Goal: Task Accomplishment & Management: Manage account settings

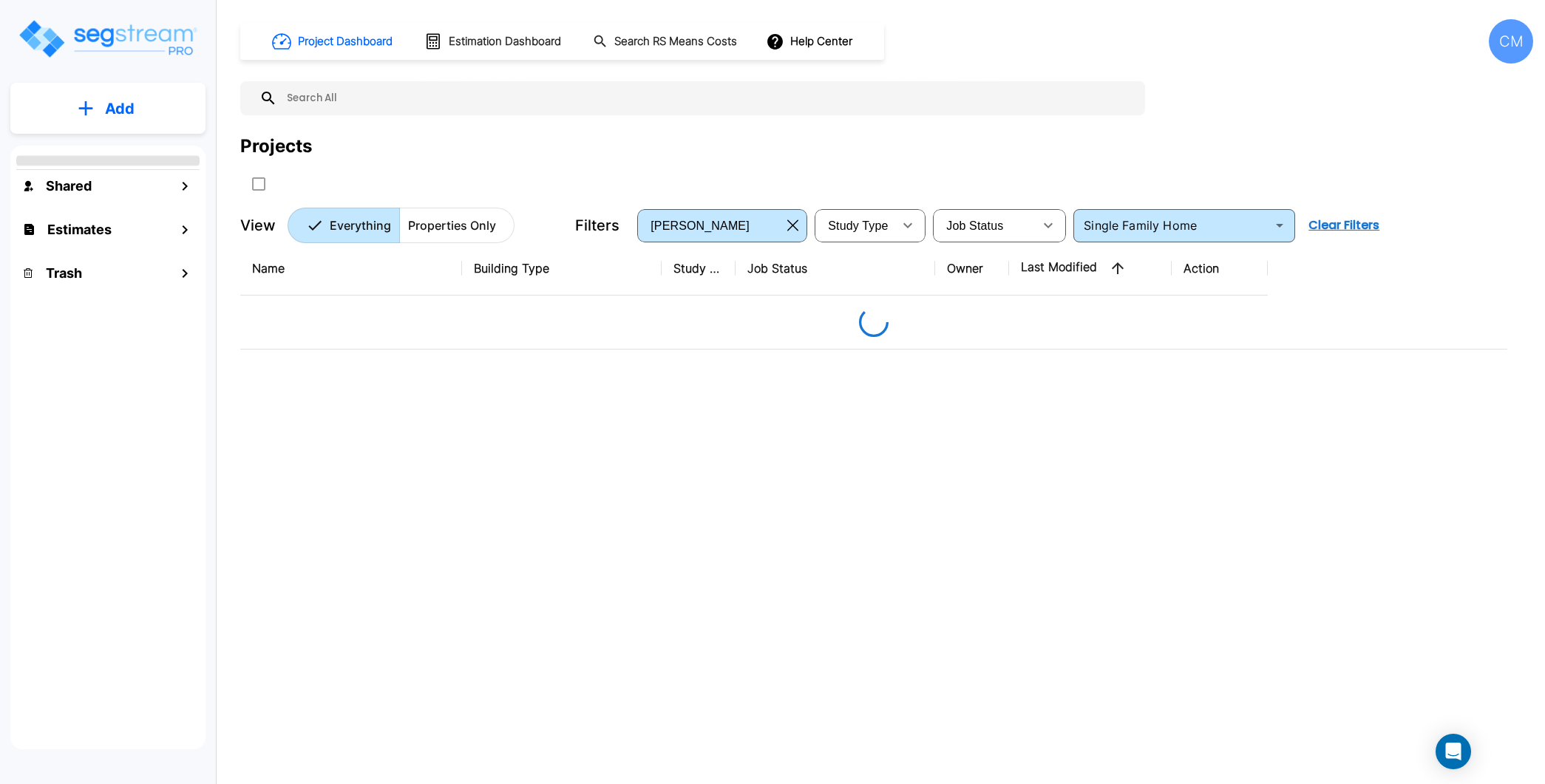
click at [1500, 43] on div "CM" at bounding box center [1511, 42] width 44 height 44
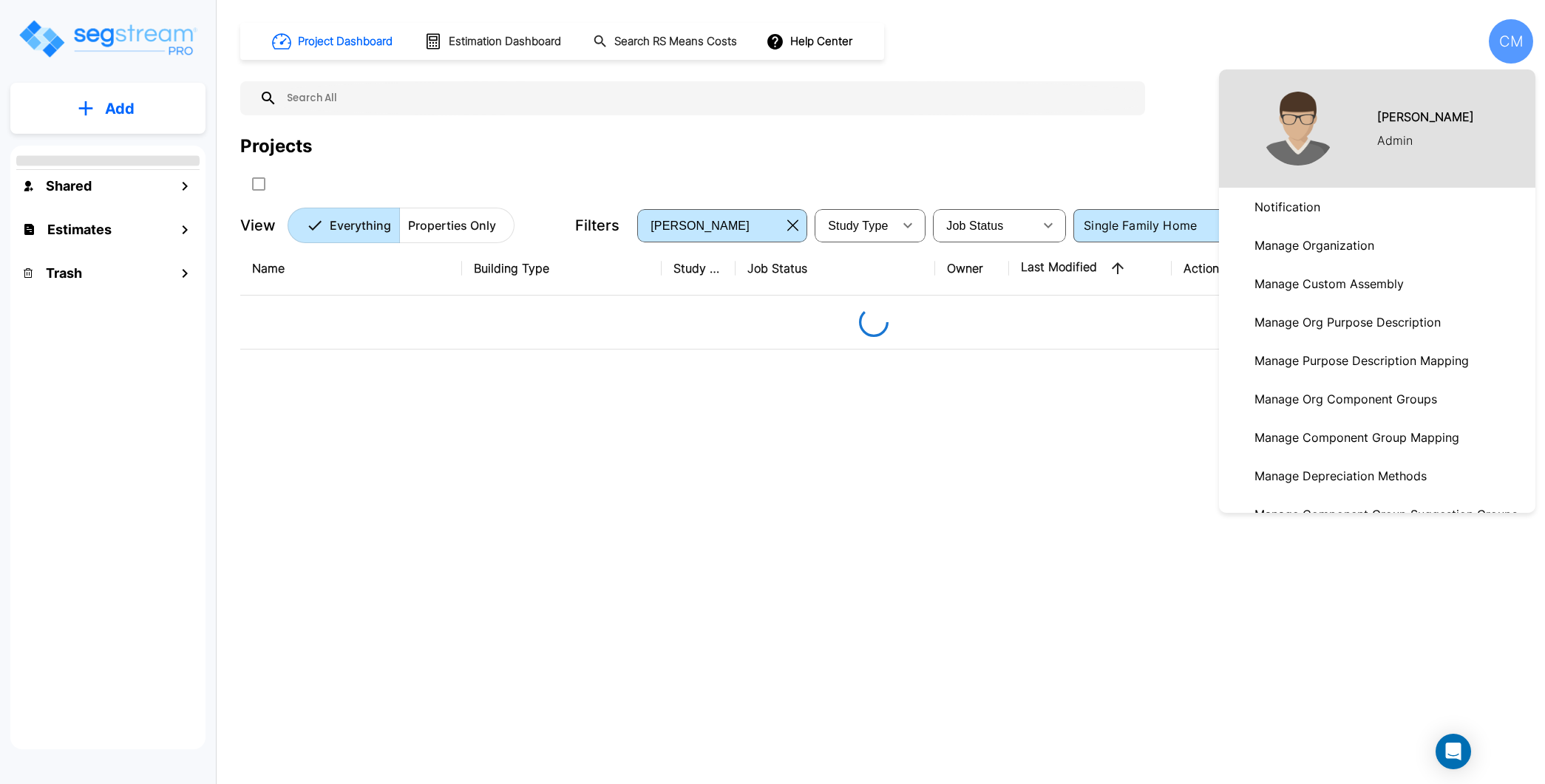
click at [1397, 243] on link "Manage Organization" at bounding box center [1377, 245] width 316 height 38
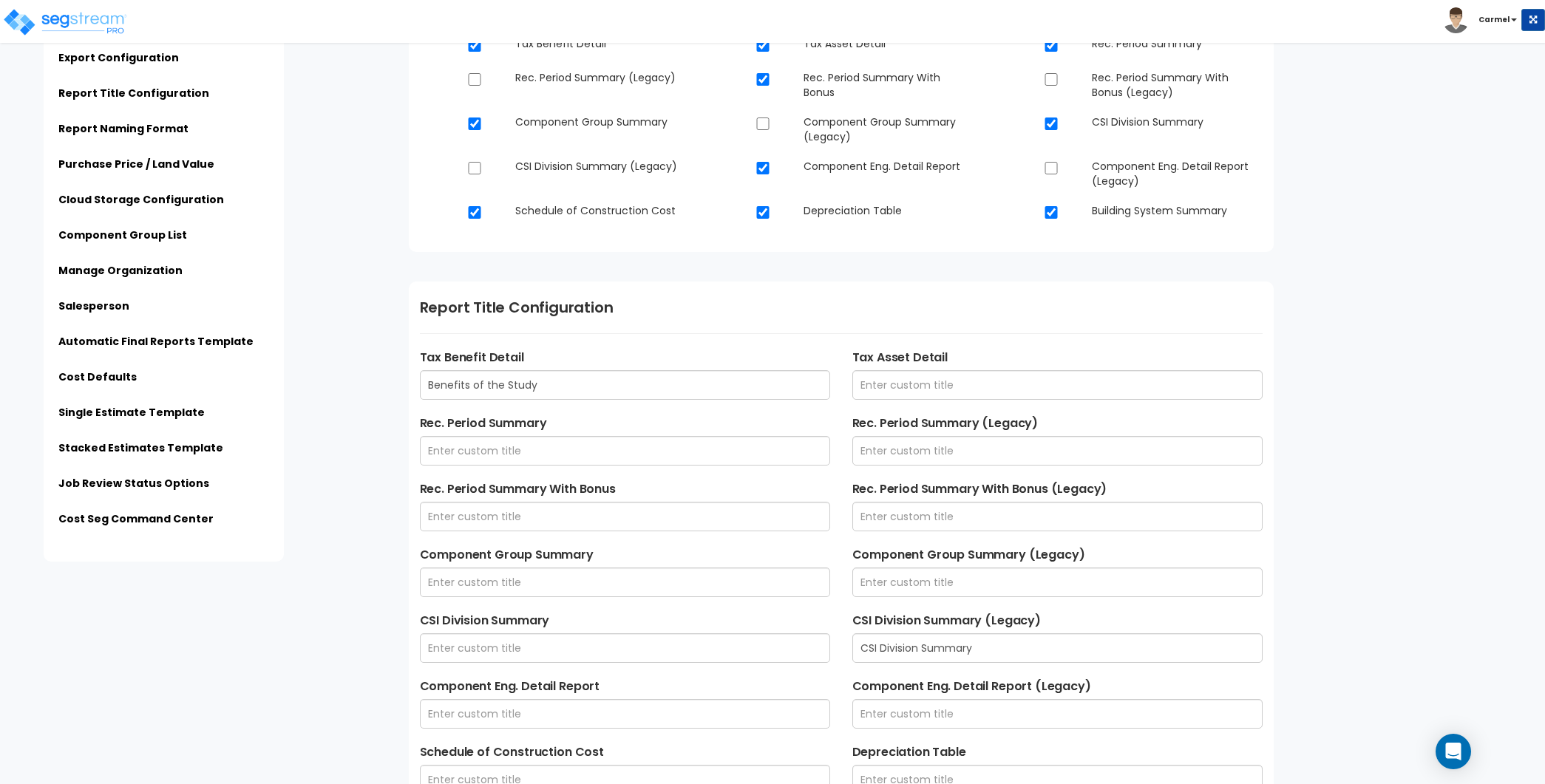
scroll to position [719, 0]
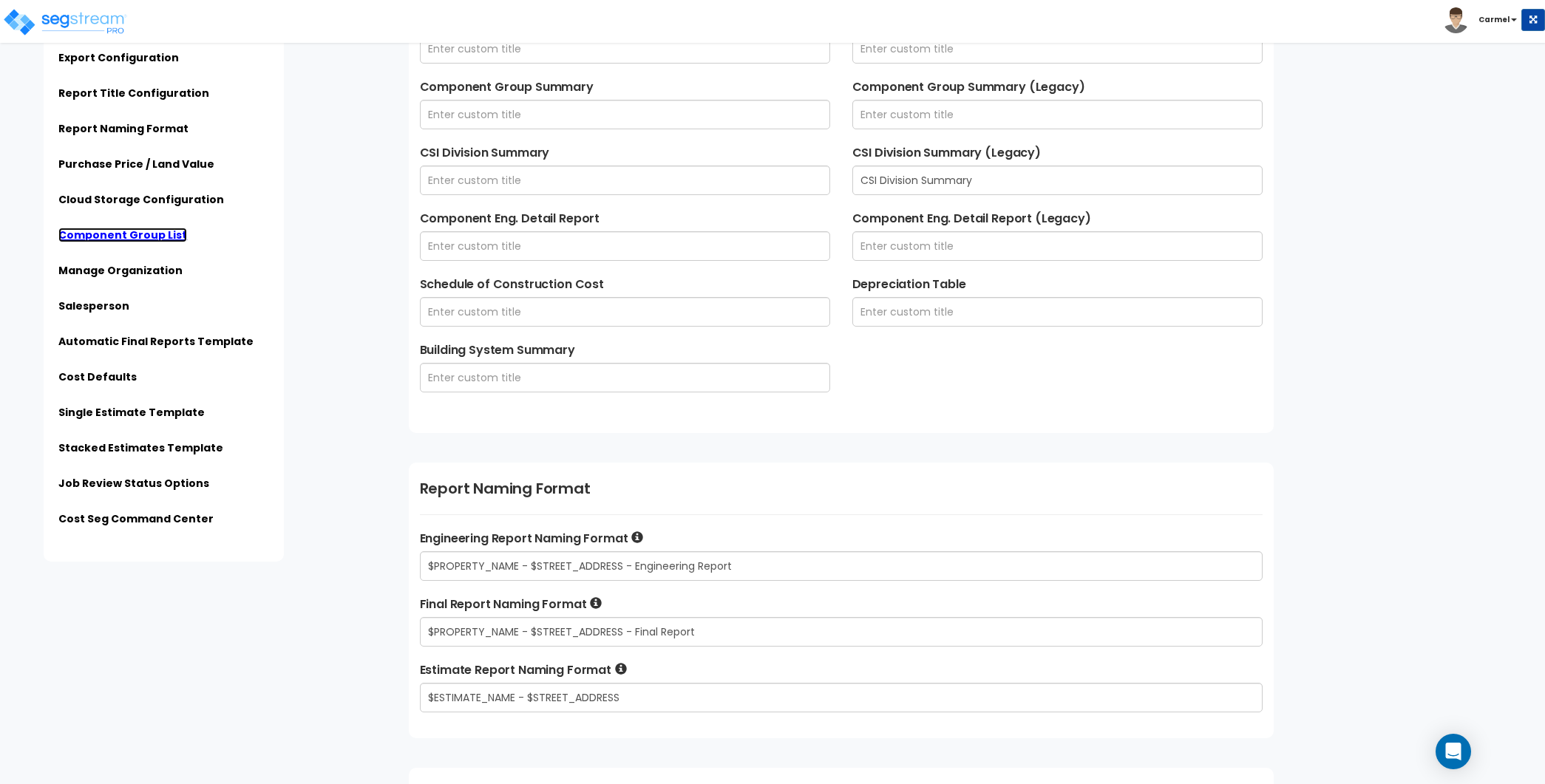
click at [141, 238] on link "Component Group List" at bounding box center [122, 235] width 129 height 15
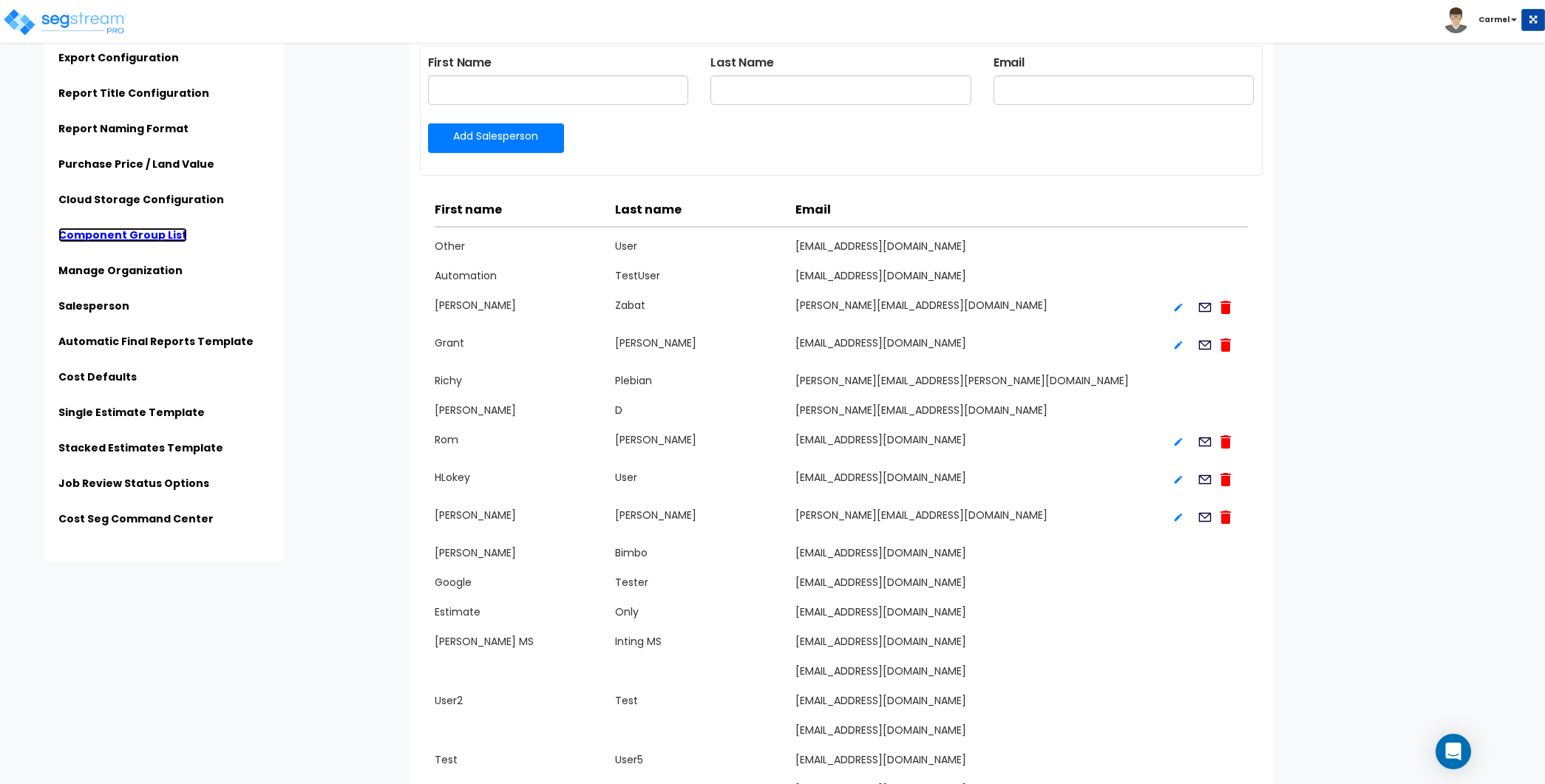
scroll to position [3298, 0]
